Goal: Task Accomplishment & Management: Manage account settings

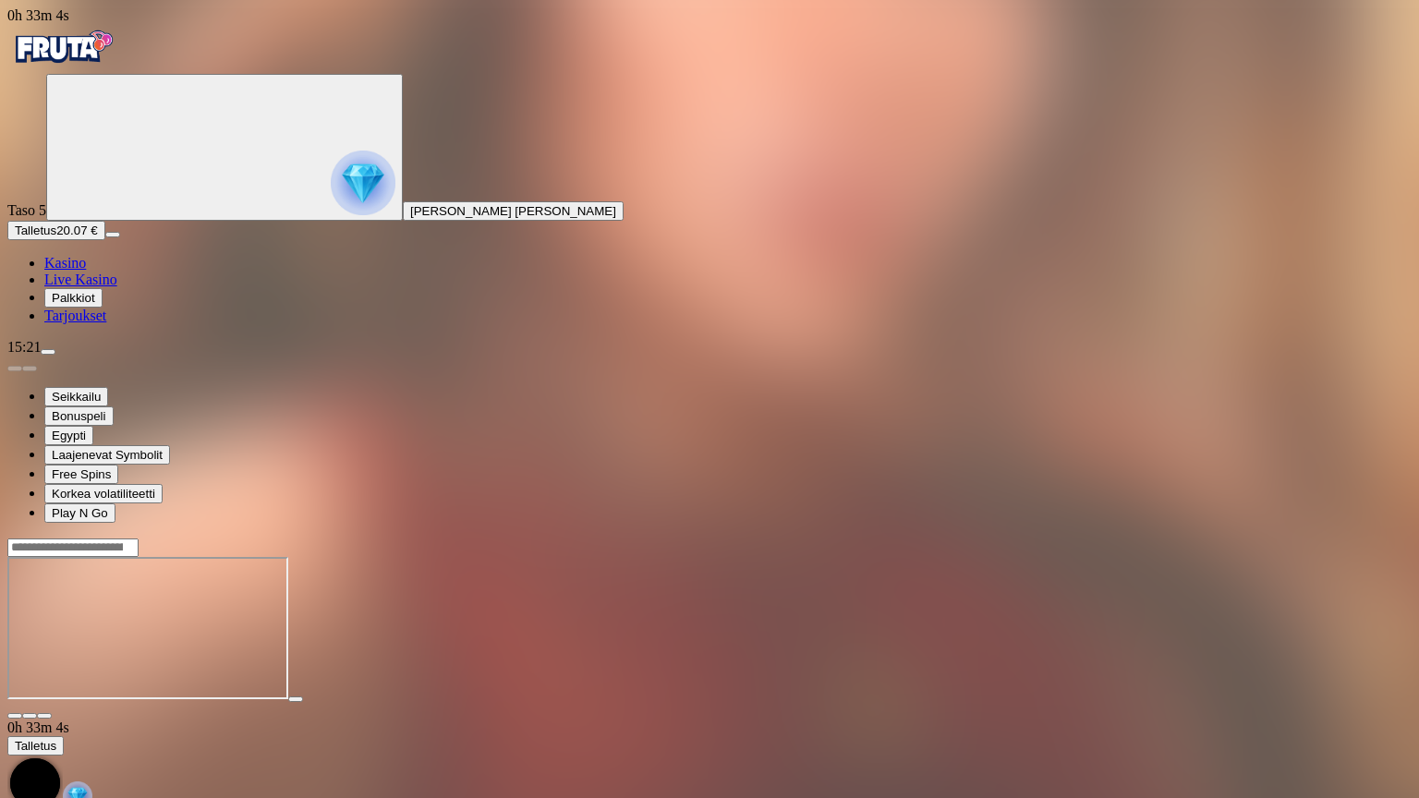
click at [44, 716] on span "fullscreen-exit icon" at bounding box center [44, 716] width 0 height 0
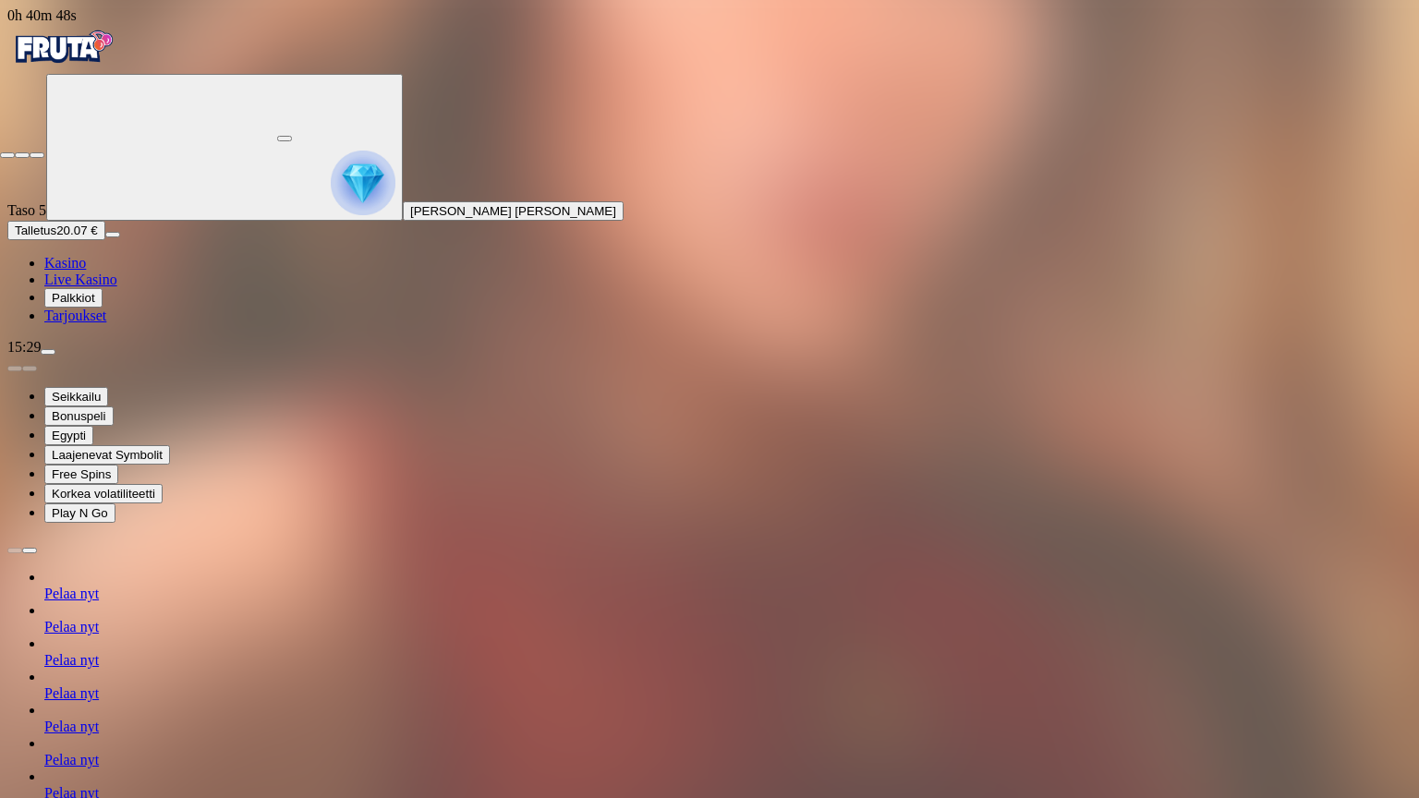
click at [37, 155] on span "fullscreen-exit icon" at bounding box center [37, 155] width 0 height 0
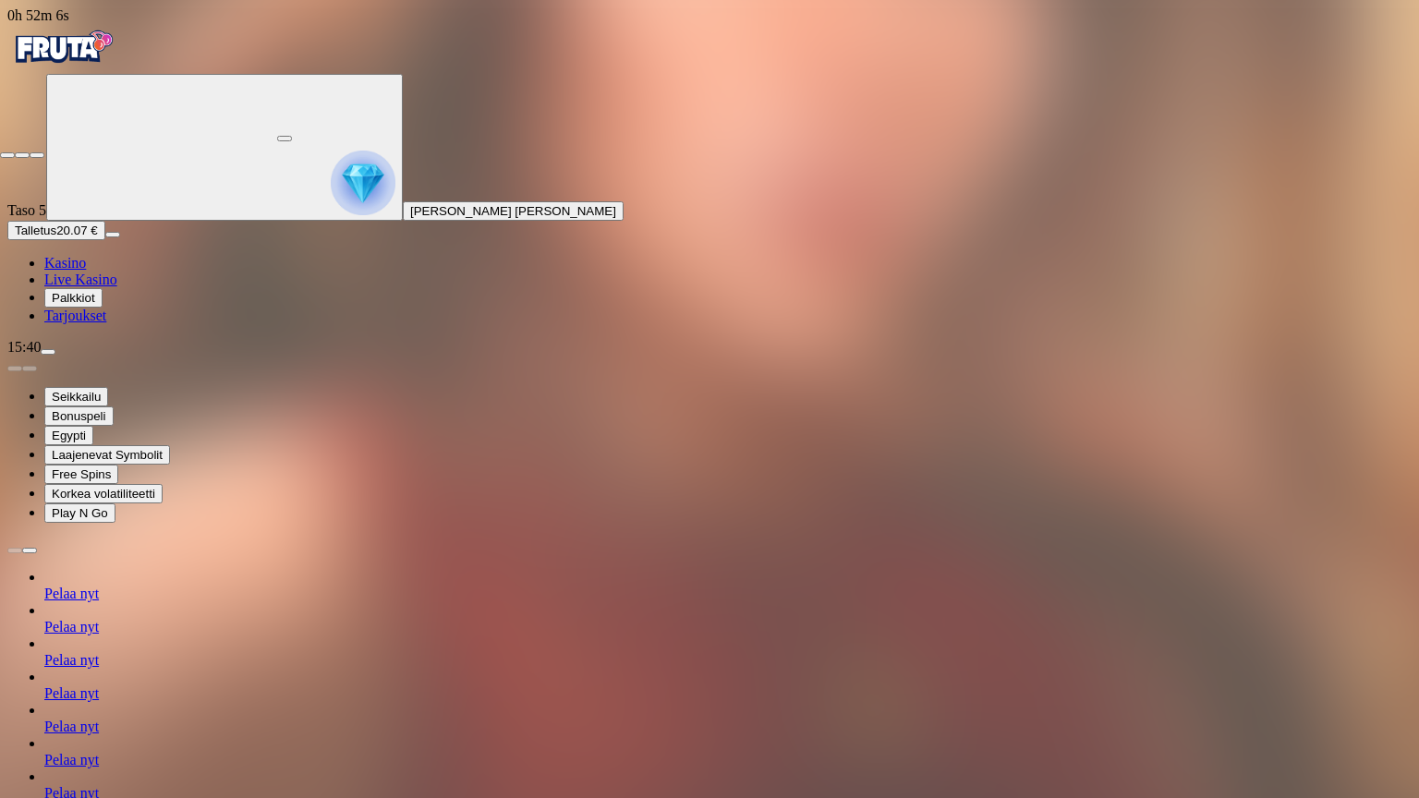
click at [37, 155] on span "fullscreen-exit icon" at bounding box center [37, 155] width 0 height 0
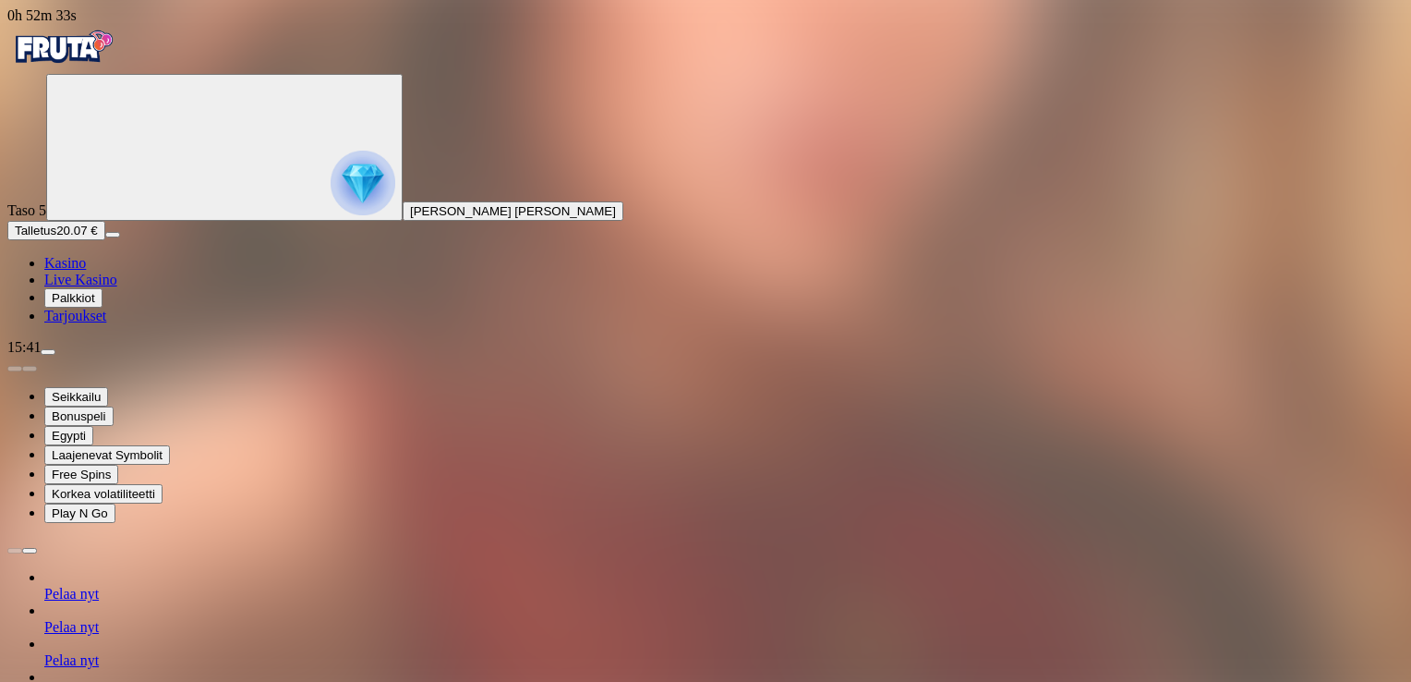
click at [48, 352] on span "menu icon" at bounding box center [48, 352] width 0 height 0
type input "**"
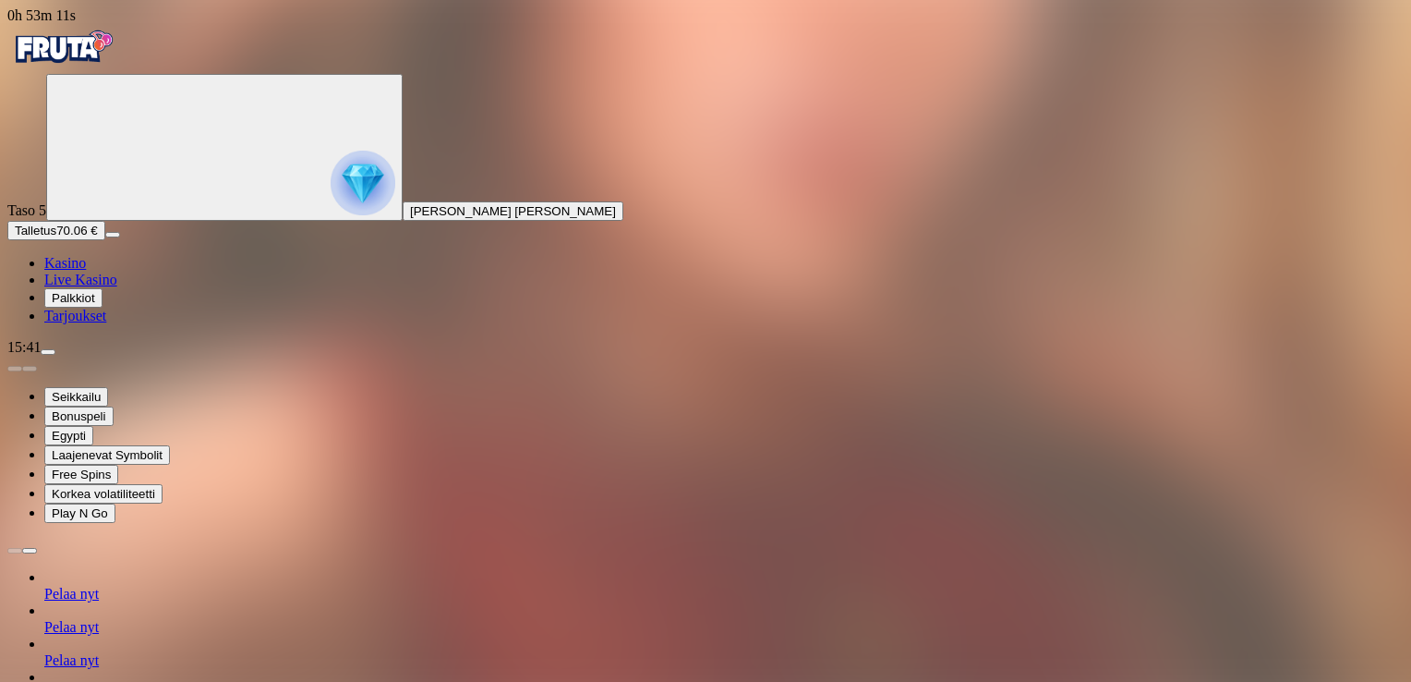
click at [48, 352] on span "menu icon" at bounding box center [48, 352] width 0 height 0
